Goal: Information Seeking & Learning: Learn about a topic

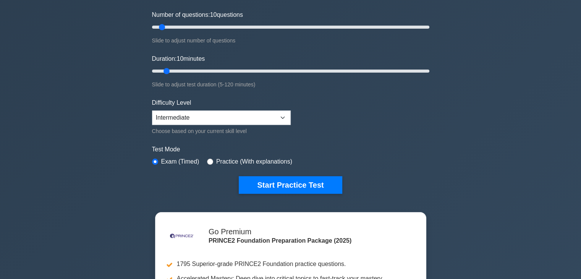
scroll to position [107, 0]
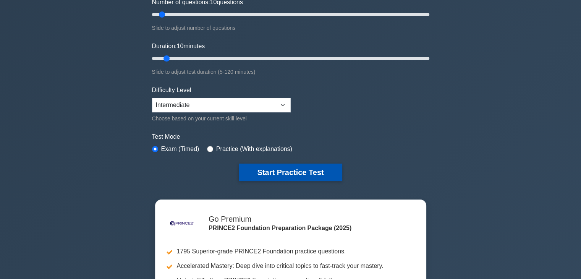
click at [310, 169] on button "Start Practice Test" at bounding box center [290, 173] width 103 height 18
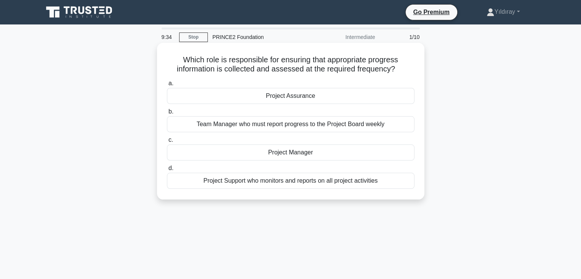
click at [330, 151] on div "Project Manager" at bounding box center [291, 152] width 248 height 16
click at [167, 143] on input "c. Project Manager" at bounding box center [167, 140] width 0 height 5
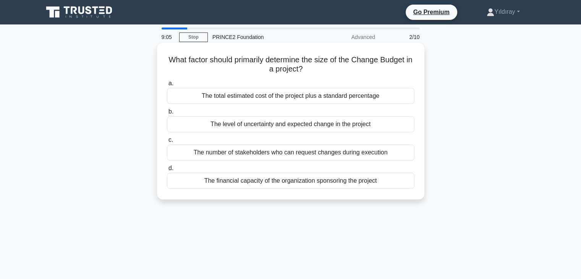
click at [368, 128] on div "The level of uncertainty and expected change in the project" at bounding box center [291, 124] width 248 height 16
click at [167, 114] on input "b. The level of uncertainty and expected change in the project" at bounding box center [167, 111] width 0 height 5
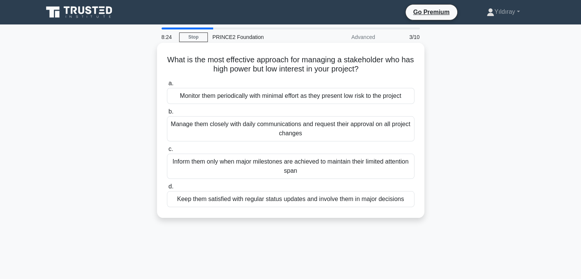
click at [382, 199] on div "Keep them satisfied with regular status updates and involve them in major decis…" at bounding box center [291, 199] width 248 height 16
click at [167, 189] on input "d. Keep them satisfied with regular status updates and involve them in major de…" at bounding box center [167, 186] width 0 height 5
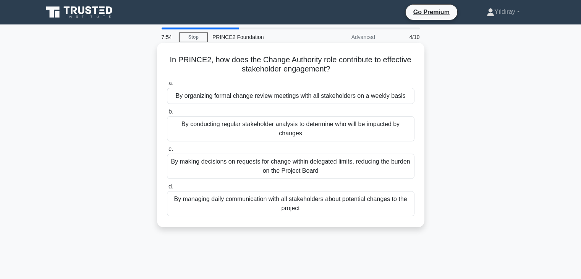
click at [359, 168] on div "By making decisions on requests for change within delegated limits, reducing th…" at bounding box center [291, 166] width 248 height 25
click at [167, 152] on input "c. By making decisions on requests for change within delegated limits, reducing…" at bounding box center [167, 149] width 0 height 5
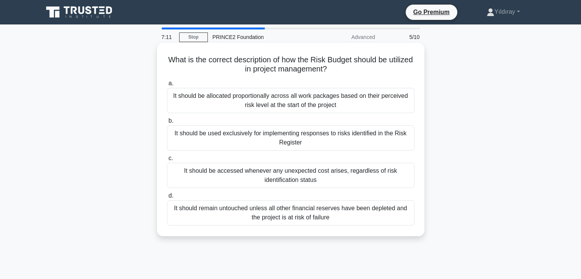
click at [390, 135] on div "It should be used exclusively for implementing responses to risks identified in…" at bounding box center [291, 137] width 248 height 25
click at [167, 123] on input "b. It should be used exclusively for implementing responses to risks identified…" at bounding box center [167, 121] width 0 height 5
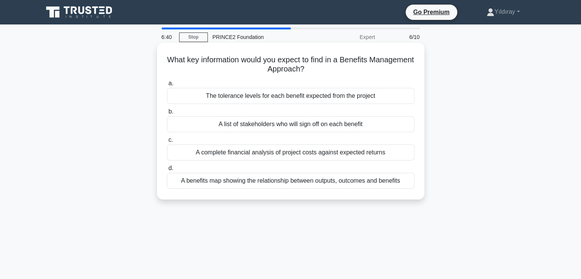
click at [387, 97] on div "The tolerance levels for each benefit expected from the project" at bounding box center [291, 96] width 248 height 16
click at [167, 86] on input "a. The tolerance levels for each benefit expected from the project" at bounding box center [167, 83] width 0 height 5
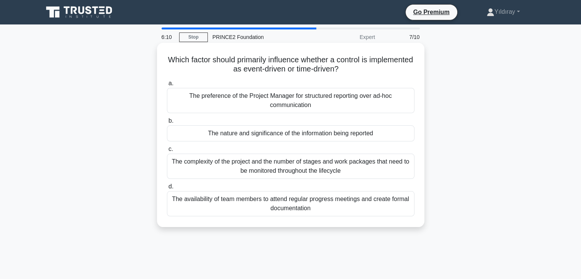
click at [382, 165] on div "The complexity of the project and the number of stages and work packages that n…" at bounding box center [291, 166] width 248 height 25
click at [167, 152] on input "c. The complexity of the project and the number of stages and work packages tha…" at bounding box center [167, 149] width 0 height 5
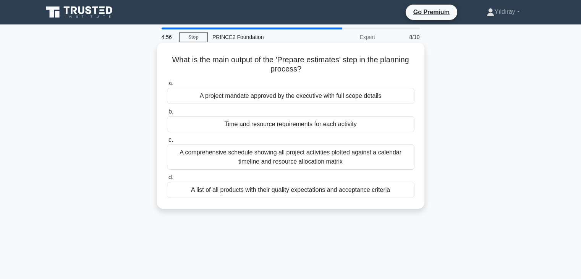
click at [371, 191] on div "A list of all products with their quality expectations and acceptance criteria" at bounding box center [291, 190] width 248 height 16
click at [167, 180] on input "d. A list of all products with their quality expectations and acceptance criter…" at bounding box center [167, 177] width 0 height 5
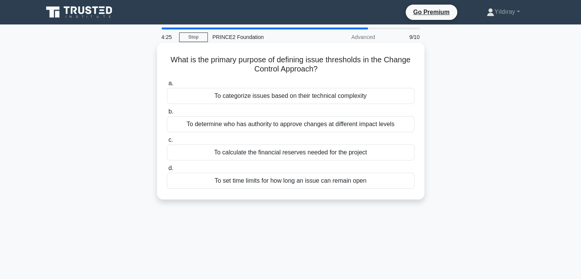
click at [377, 127] on div "To determine who has authority to approve changes at different impact levels" at bounding box center [291, 124] width 248 height 16
click at [167, 114] on input "b. To determine who has authority to approve changes at different impact levels" at bounding box center [167, 111] width 0 height 5
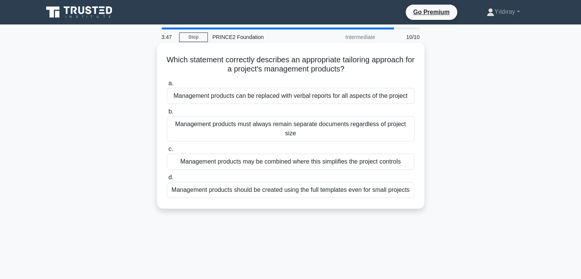
click at [383, 161] on div "Management products may be combined where this simplifies the project controls" at bounding box center [291, 162] width 248 height 16
click at [167, 152] on input "c. Management products may be combined where this simplifies the project contro…" at bounding box center [167, 149] width 0 height 5
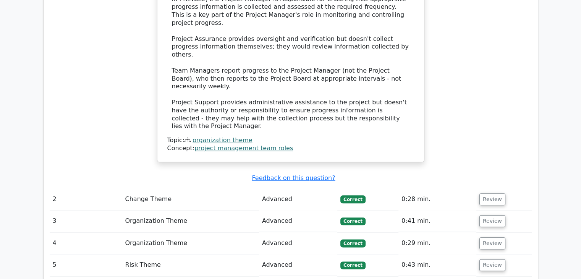
scroll to position [856, 0]
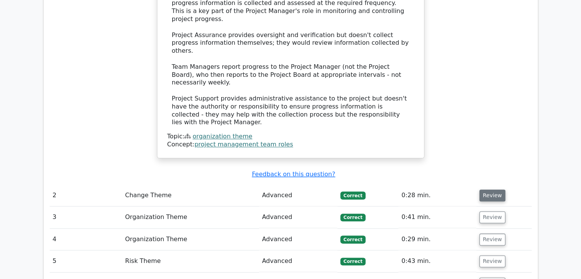
click at [487, 190] on button "Review" at bounding box center [493, 196] width 26 height 12
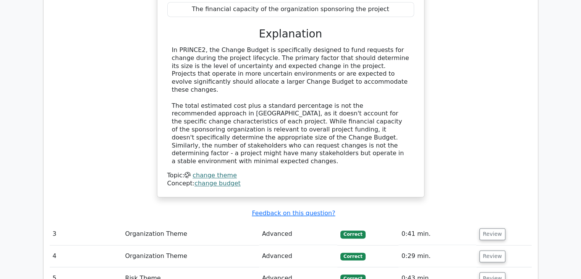
scroll to position [1208, 0]
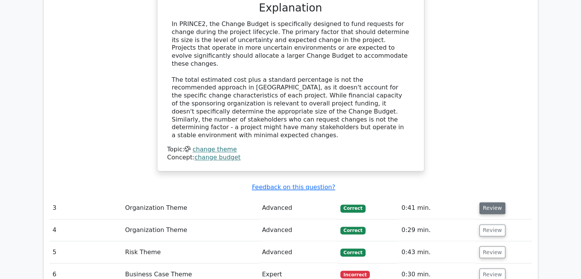
click at [485, 202] on button "Review" at bounding box center [493, 208] width 26 height 12
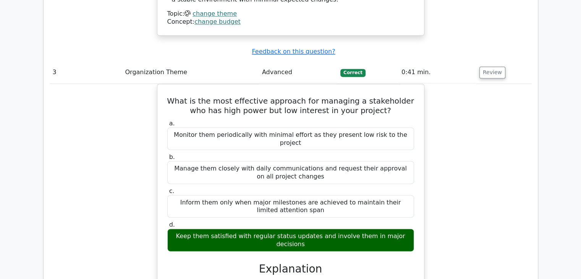
scroll to position [1346, 0]
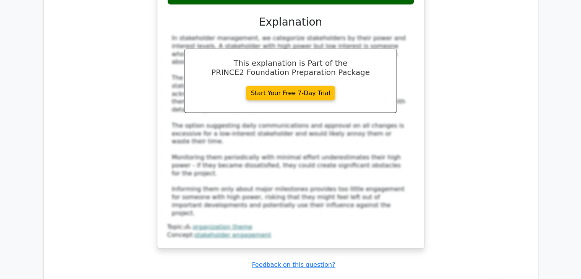
scroll to position [1606, 0]
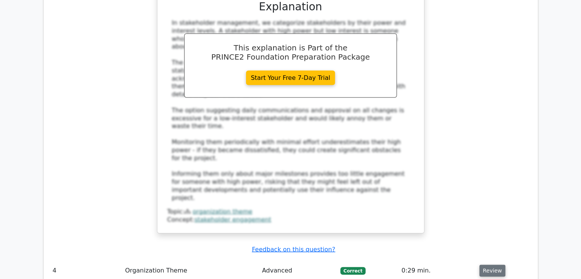
click at [488, 265] on button "Review" at bounding box center [493, 271] width 26 height 12
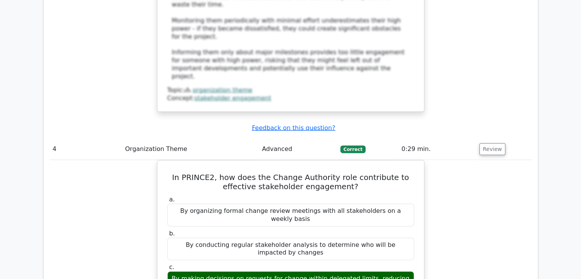
scroll to position [1728, 0]
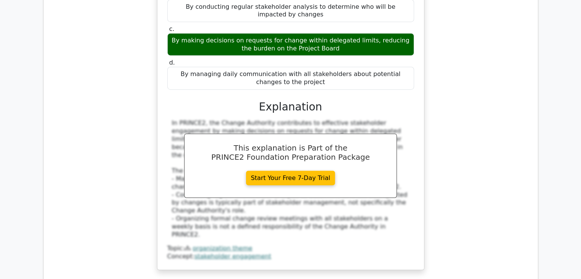
scroll to position [1973, 0]
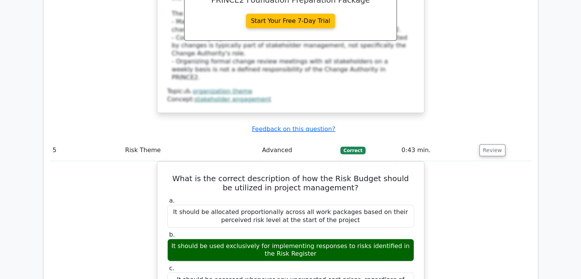
scroll to position [2125, 0]
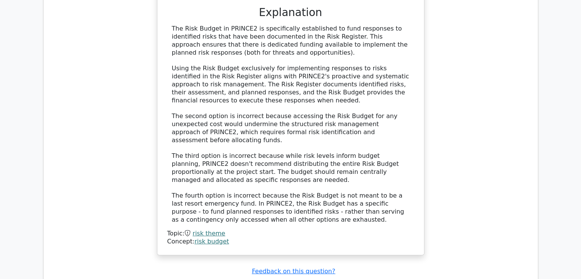
scroll to position [2462, 0]
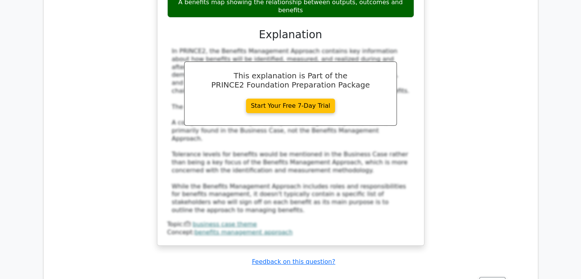
scroll to position [2921, 0]
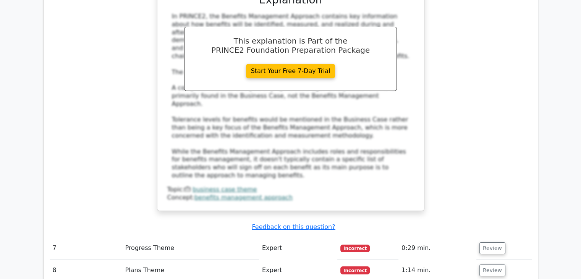
drag, startPoint x: 494, startPoint y: 74, endPoint x: 506, endPoint y: 52, distance: 25.2
click at [506, 223] on div "Submit feedback Feedback on this question?" at bounding box center [294, 227] width 482 height 8
click at [488, 242] on button "Review" at bounding box center [493, 248] width 26 height 12
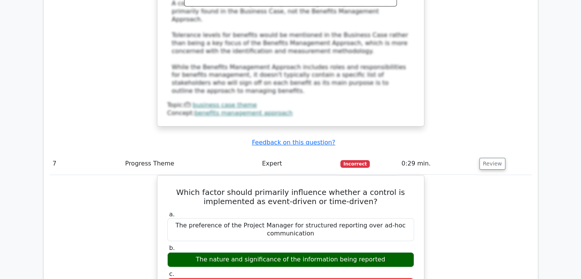
scroll to position [3012, 0]
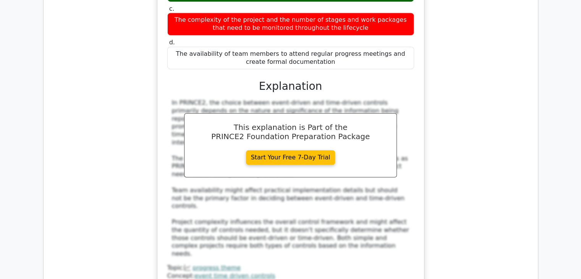
scroll to position [3272, 0]
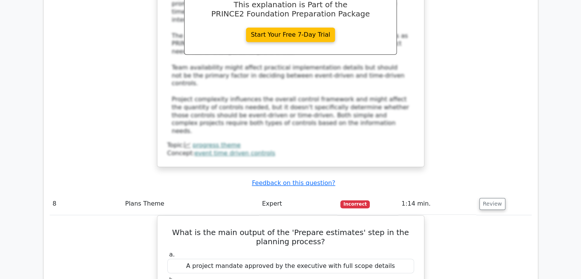
scroll to position [3395, 0]
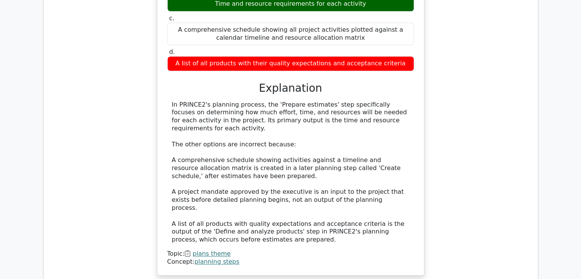
scroll to position [3716, 0]
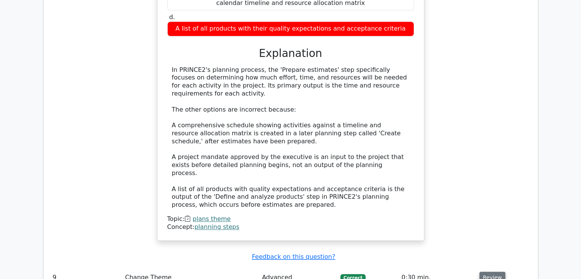
click at [489, 272] on button "Review" at bounding box center [493, 278] width 26 height 12
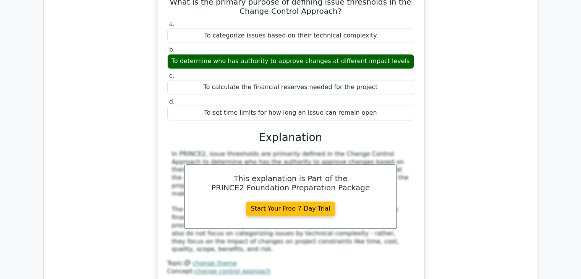
scroll to position [4021, 0]
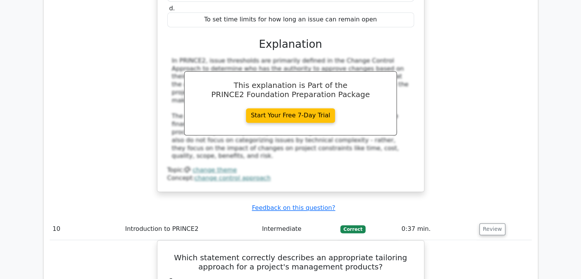
scroll to position [4098, 0]
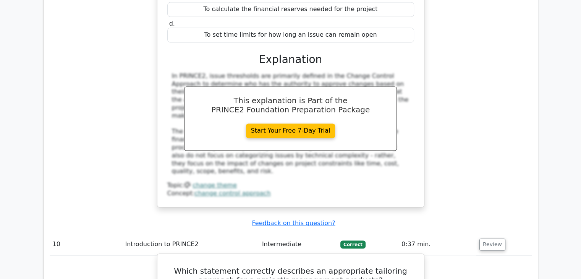
drag, startPoint x: 177, startPoint y: 130, endPoint x: 407, endPoint y: 129, distance: 229.7
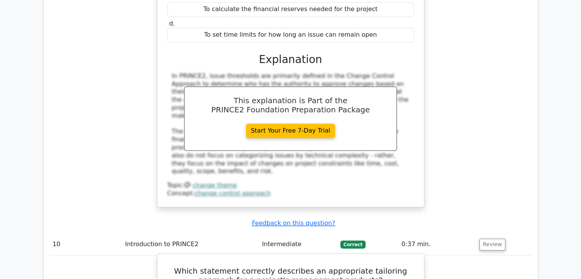
drag, startPoint x: 177, startPoint y: 130, endPoint x: 405, endPoint y: 131, distance: 228.6
copy div "Management products may be combined where this simplifies the project controls"
